Goal: Information Seeking & Learning: Learn about a topic

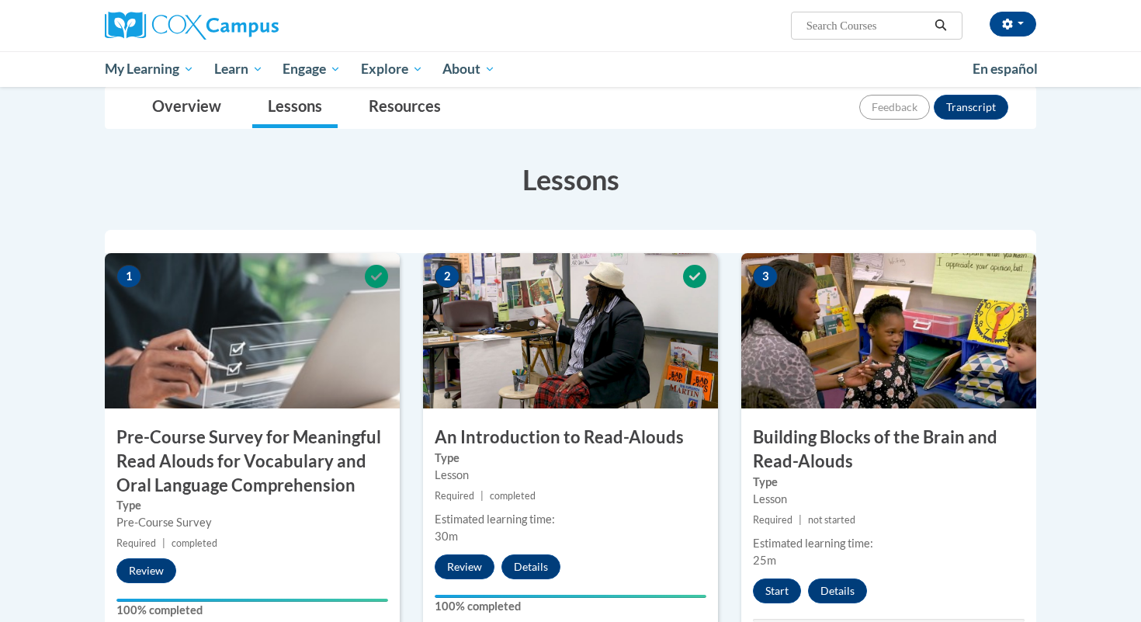
scroll to position [429, 0]
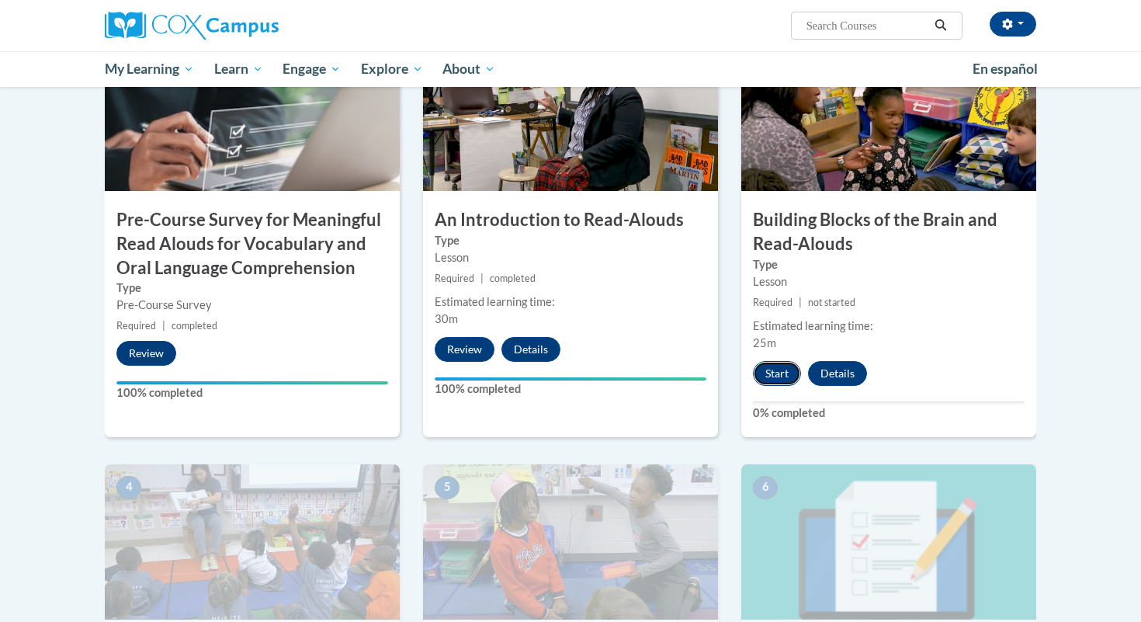
click at [770, 374] on button "Start" at bounding box center [777, 373] width 48 height 25
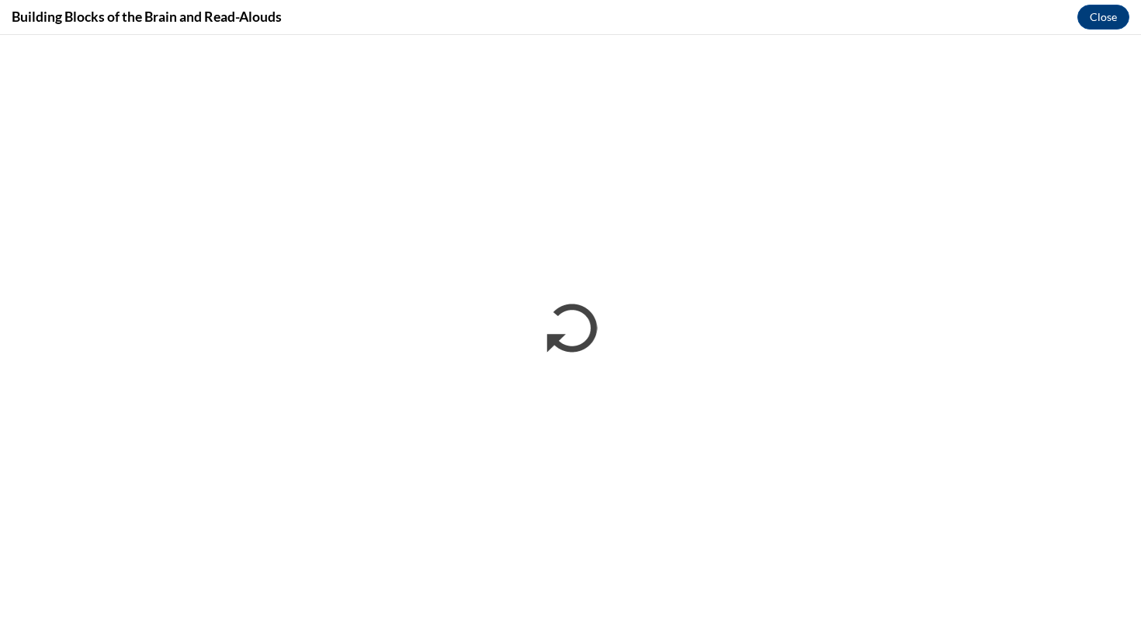
scroll to position [0, 0]
click at [1108, 21] on button "Close" at bounding box center [1103, 17] width 52 height 25
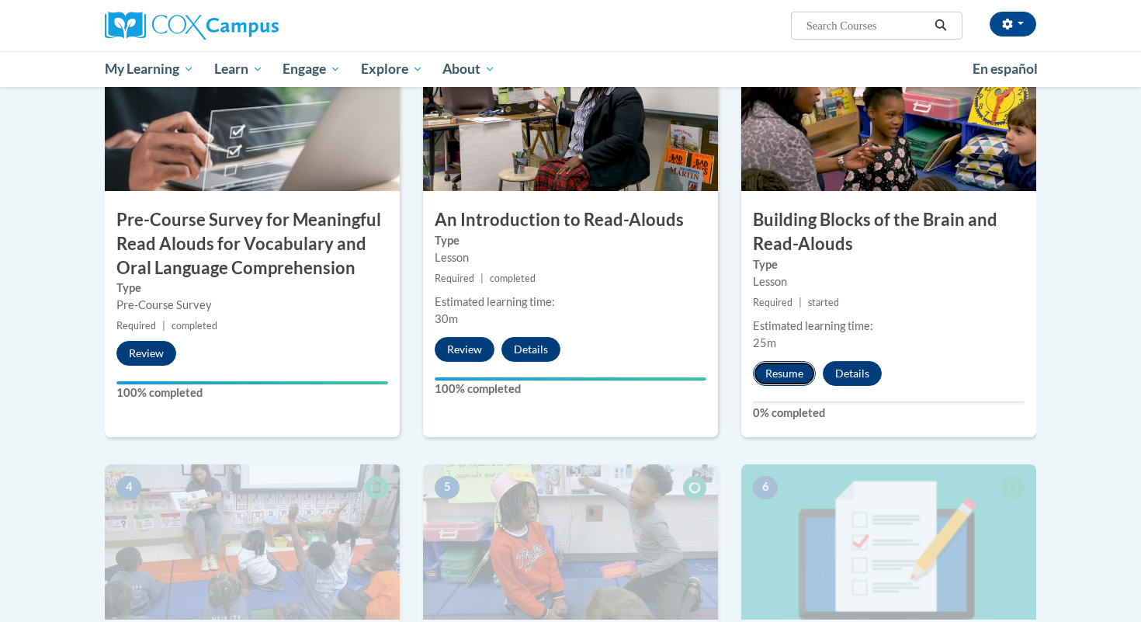
click at [788, 372] on button "Resume" at bounding box center [784, 373] width 63 height 25
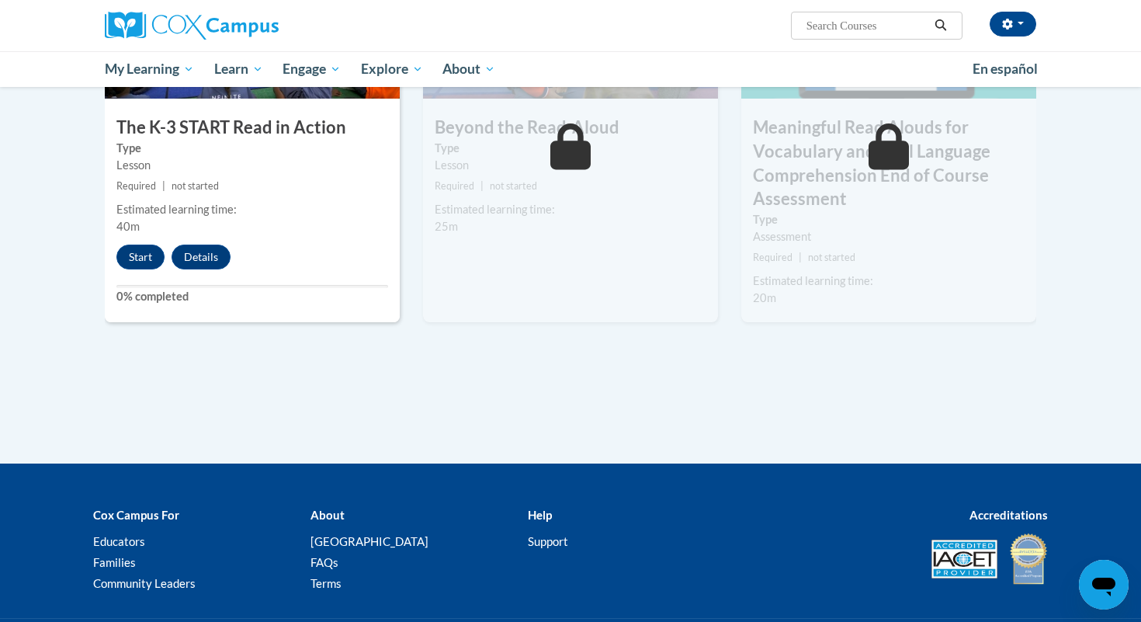
scroll to position [938, 0]
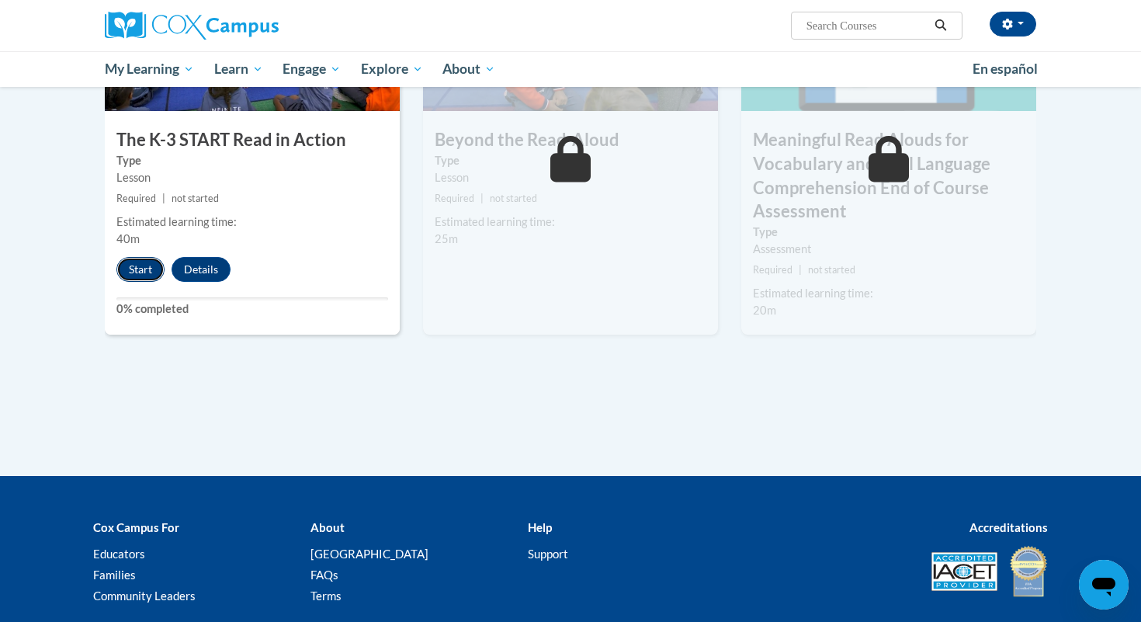
click at [155, 268] on button "Start" at bounding box center [140, 269] width 48 height 25
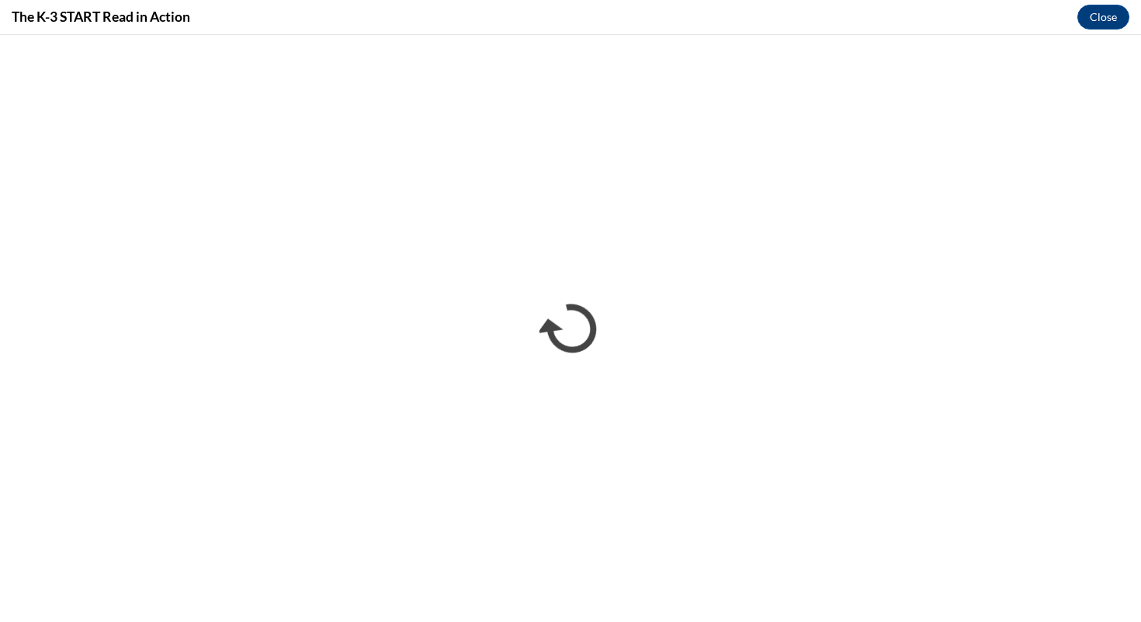
scroll to position [0, 0]
